Goal: Transaction & Acquisition: Book appointment/travel/reservation

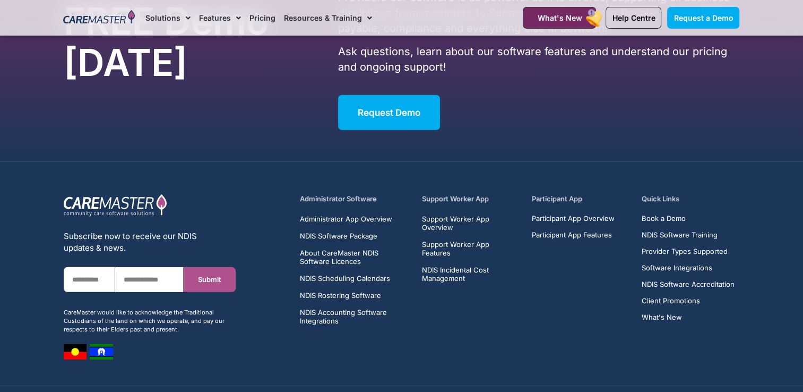
scroll to position [3255, 0]
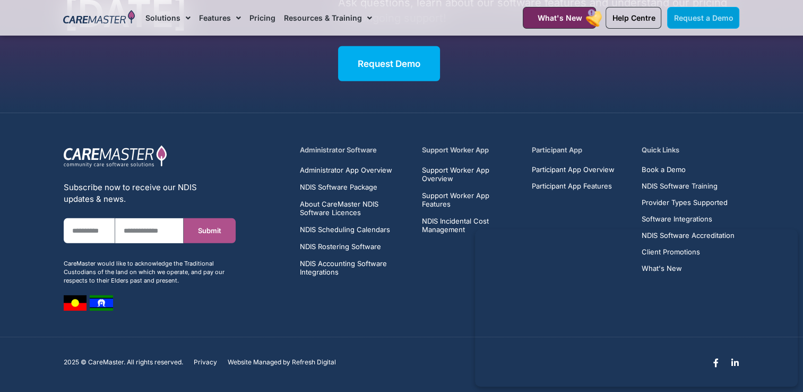
click at [719, 28] on link "Request a Demo" at bounding box center [703, 18] width 72 height 22
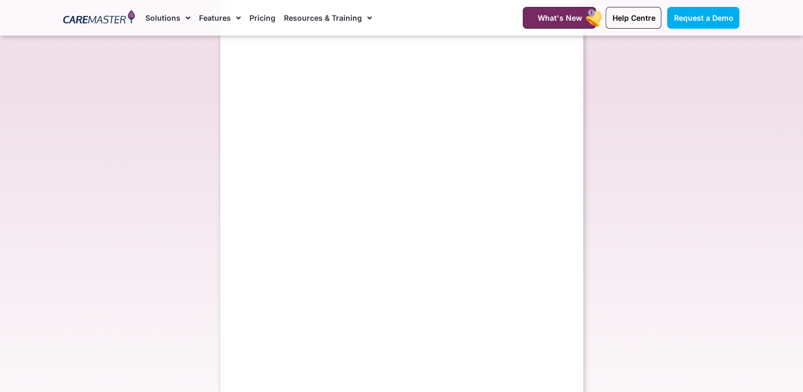
select select "**"
